Goal: Navigation & Orientation: Find specific page/section

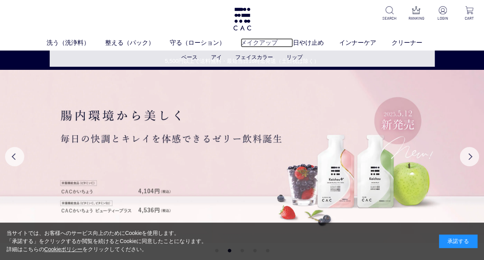
click at [265, 42] on link "メイクアップ" at bounding box center [267, 42] width 52 height 9
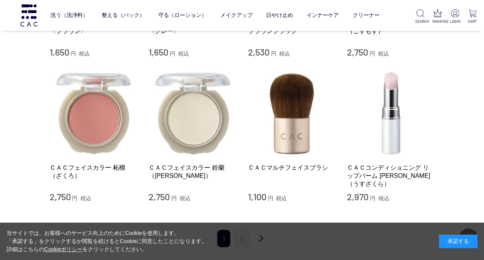
scroll to position [848, 0]
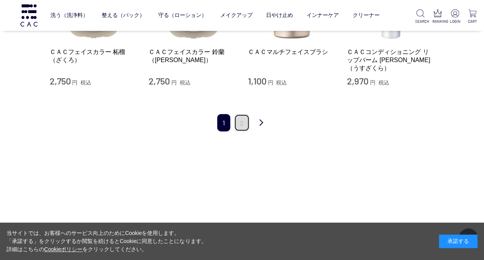
click at [239, 116] on link "2" at bounding box center [241, 122] width 15 height 17
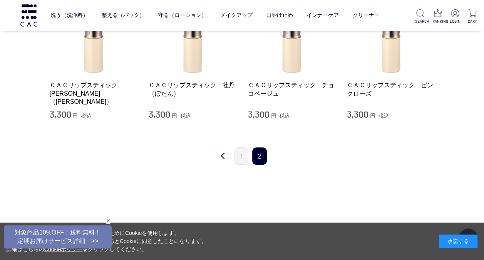
scroll to position [231, 0]
